Goal: Information Seeking & Learning: Learn about a topic

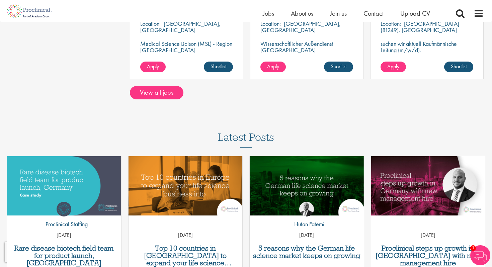
scroll to position [611, 0]
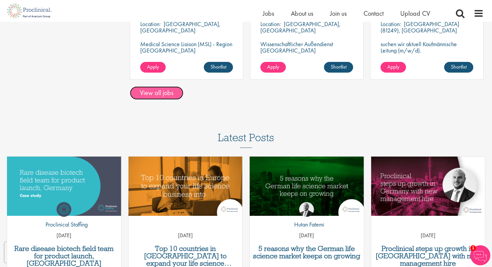
click at [168, 93] on link "View all jobs" at bounding box center [157, 92] width 54 height 13
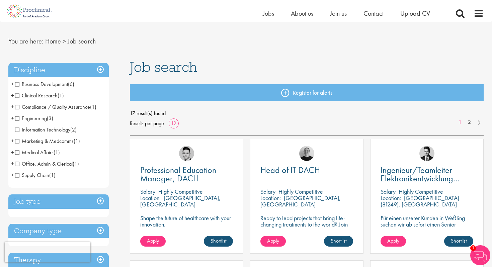
scroll to position [9, 0]
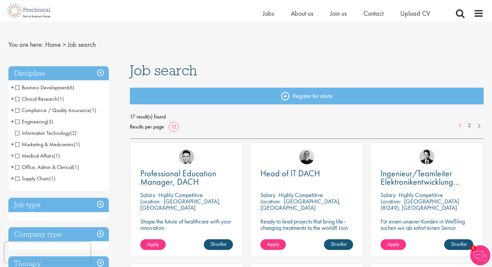
click at [46, 96] on span "Clinical Research" at bounding box center [36, 98] width 43 height 7
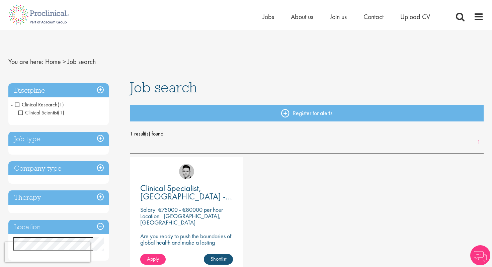
click at [17, 104] on span "Clinical Research" at bounding box center [36, 104] width 43 height 7
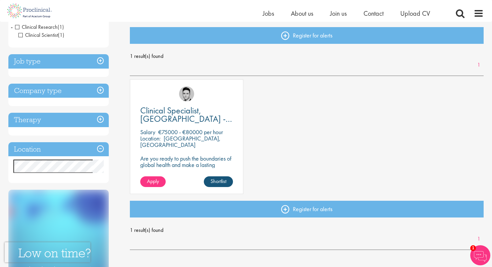
scroll to position [98, 0]
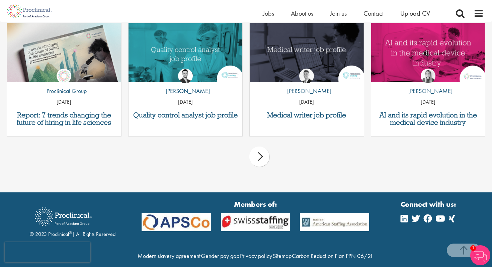
scroll to position [733, 0]
